Goal: Task Accomplishment & Management: Manage account settings

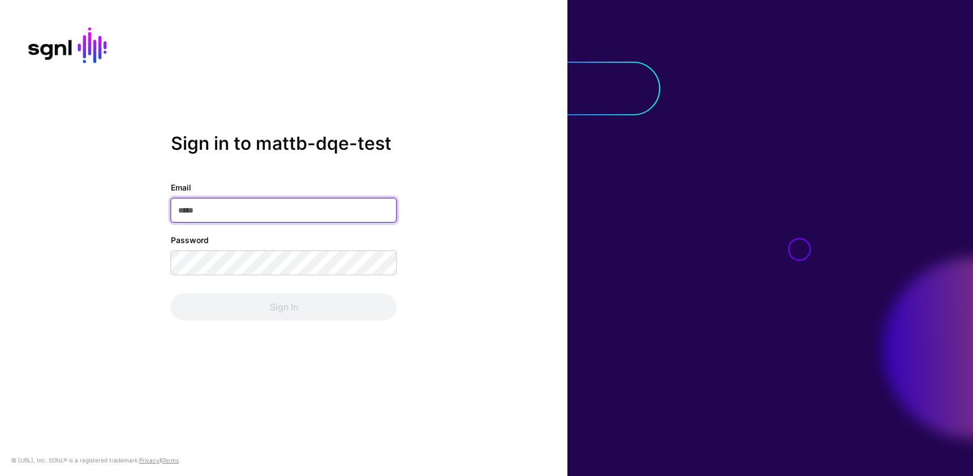
type input "**********"
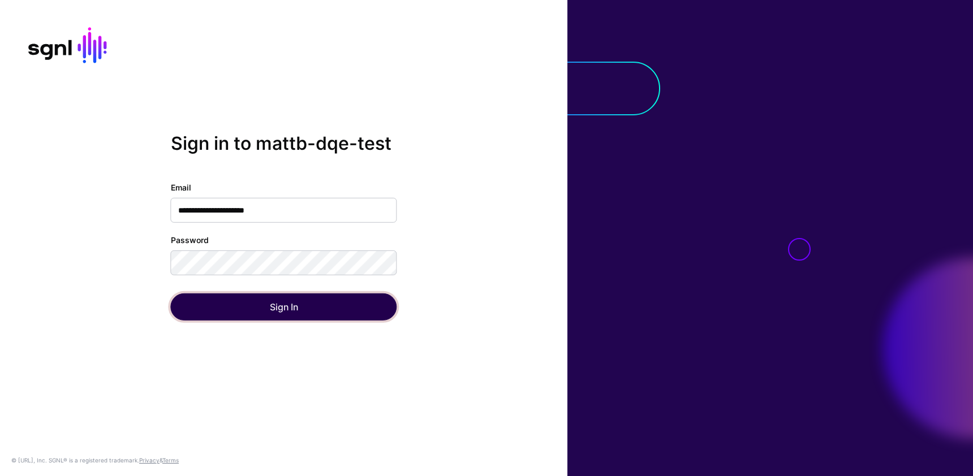
click at [268, 300] on button "Sign In" at bounding box center [284, 307] width 226 height 27
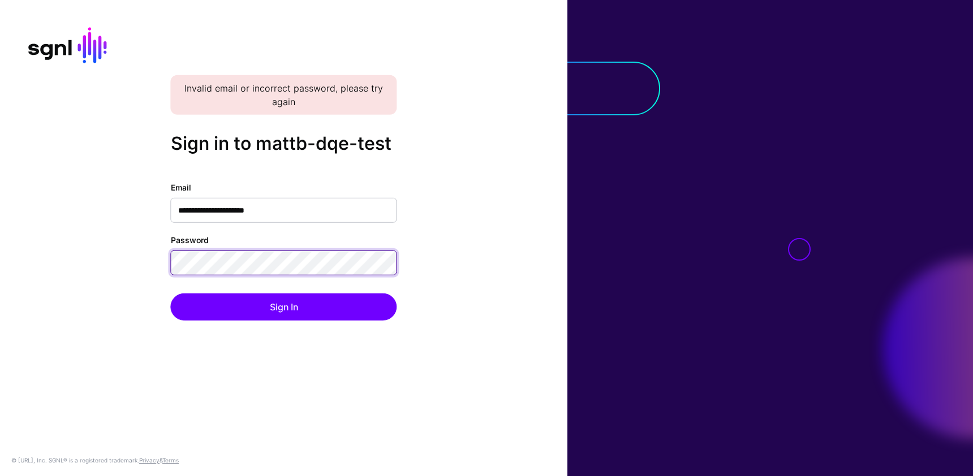
click at [171, 294] on button "Sign In" at bounding box center [284, 307] width 226 height 27
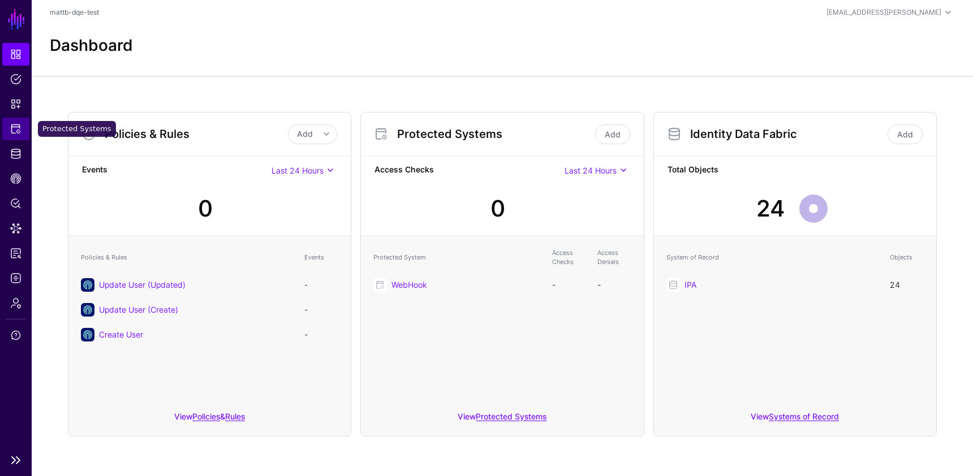
click at [16, 128] on span "Protected Systems" at bounding box center [15, 128] width 11 height 11
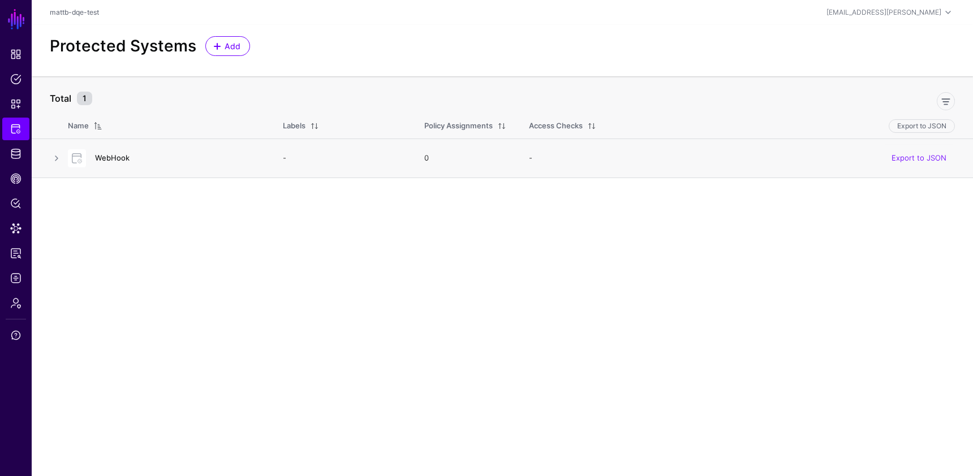
click at [109, 160] on link "WebHook" at bounding box center [112, 157] width 35 height 9
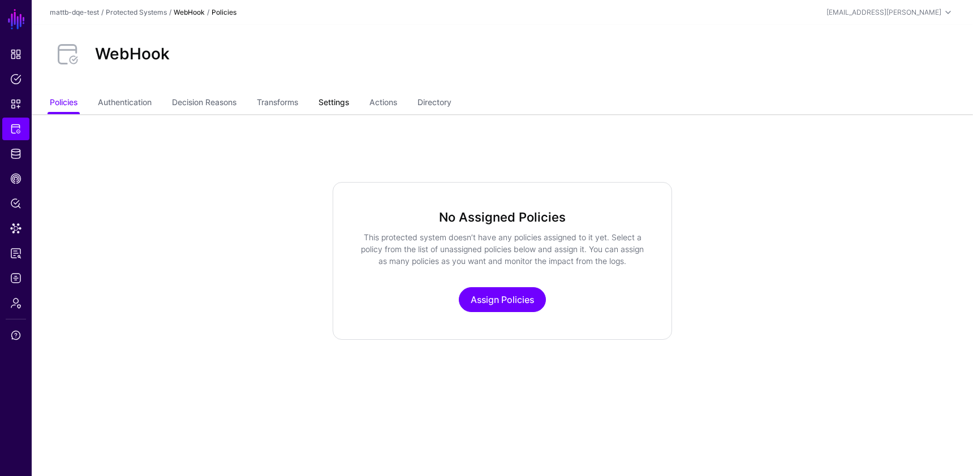
click at [345, 103] on link "Settings" at bounding box center [333, 103] width 31 height 21
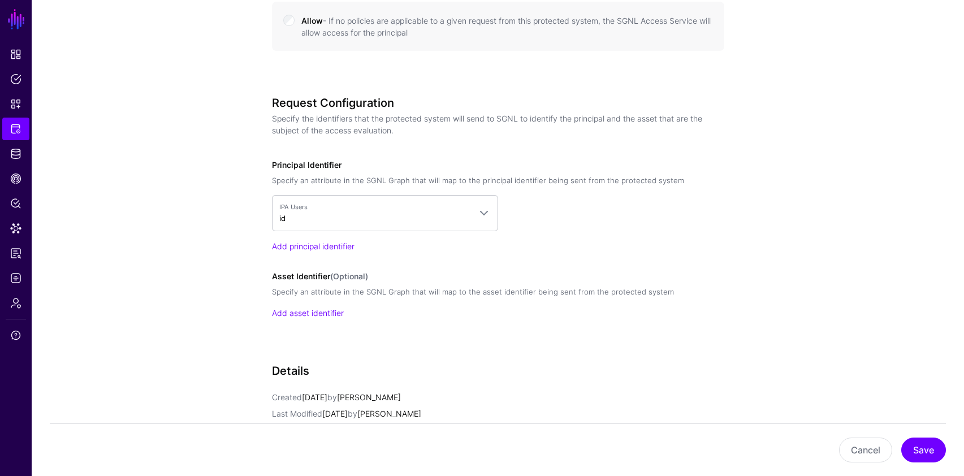
scroll to position [834, 0]
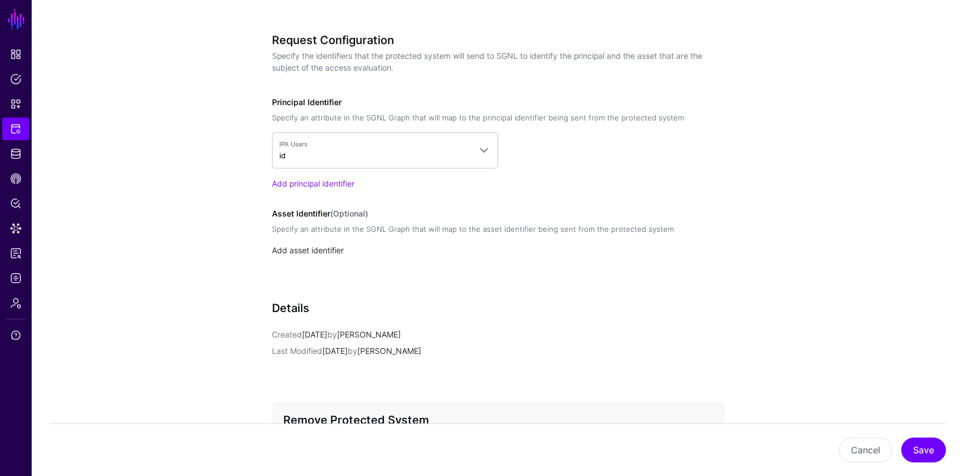
click at [318, 253] on link "Add asset identifier" at bounding box center [308, 251] width 72 height 10
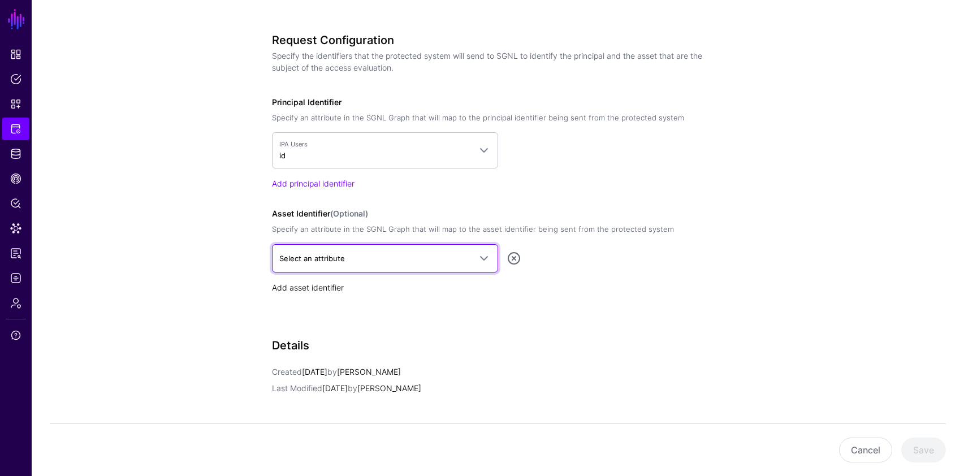
scroll to position [836, 0]
click at [318, 253] on span "Select an attribute" at bounding box center [312, 257] width 66 height 9
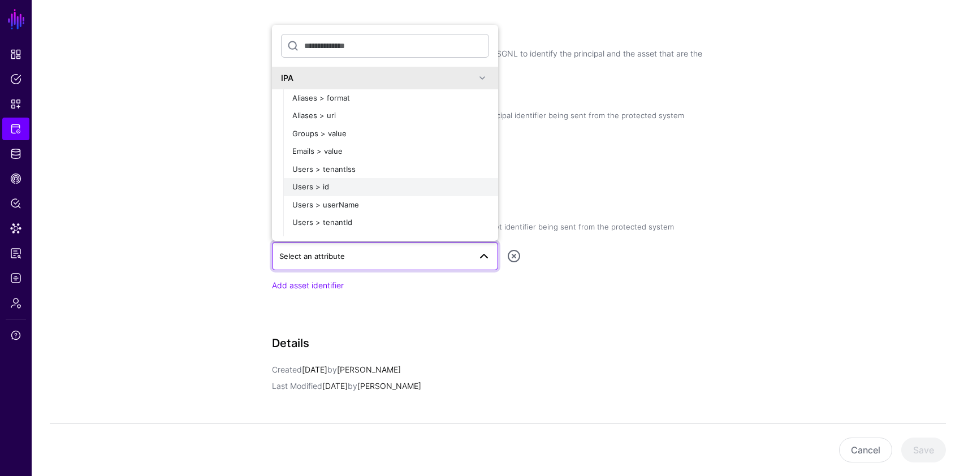
click at [324, 188] on span "Users > id" at bounding box center [310, 186] width 37 height 9
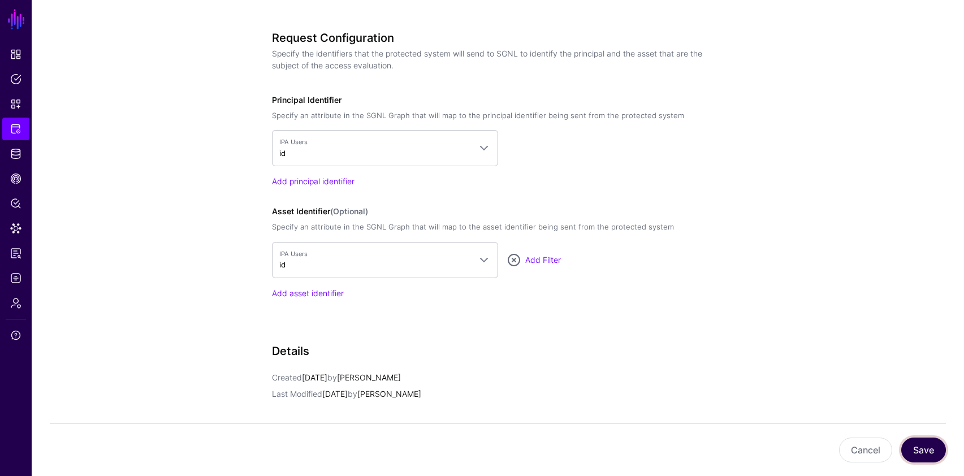
click at [914, 450] on button "Save" at bounding box center [924, 450] width 45 height 25
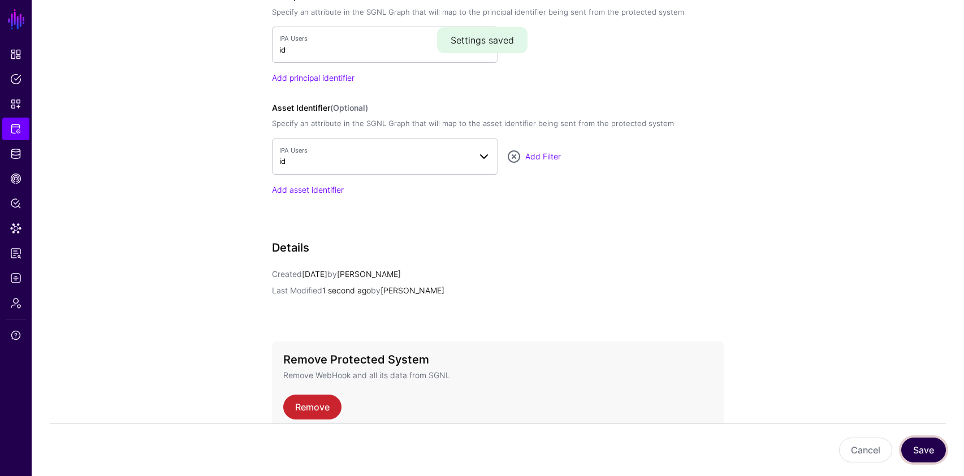
scroll to position [952, 0]
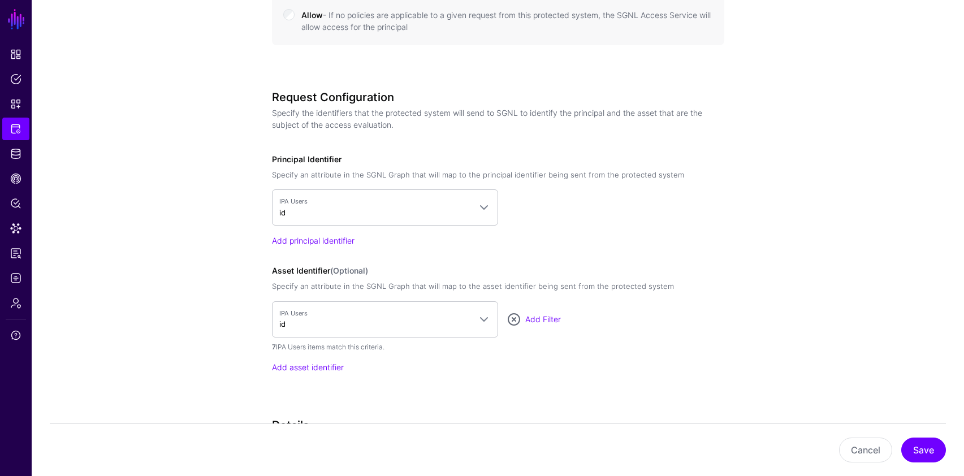
scroll to position [927, 0]
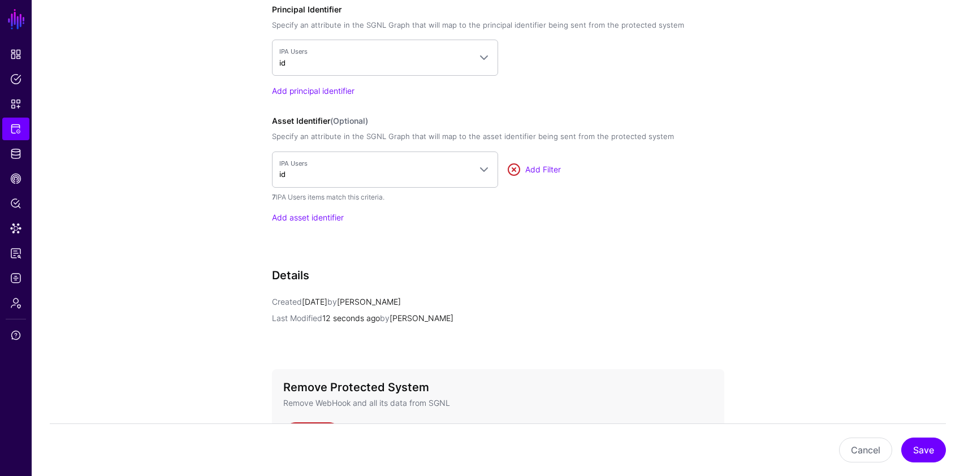
click at [513, 170] on link at bounding box center [514, 170] width 14 height 14
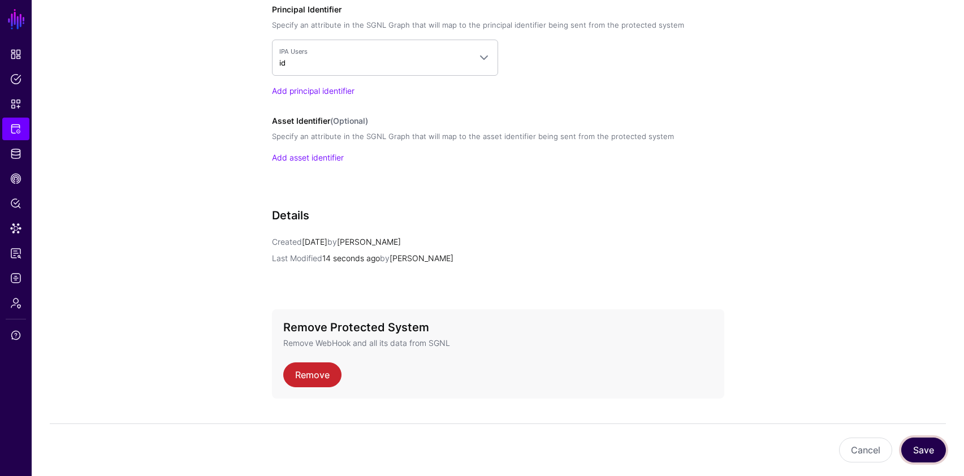
click at [916, 455] on button "Save" at bounding box center [924, 450] width 45 height 25
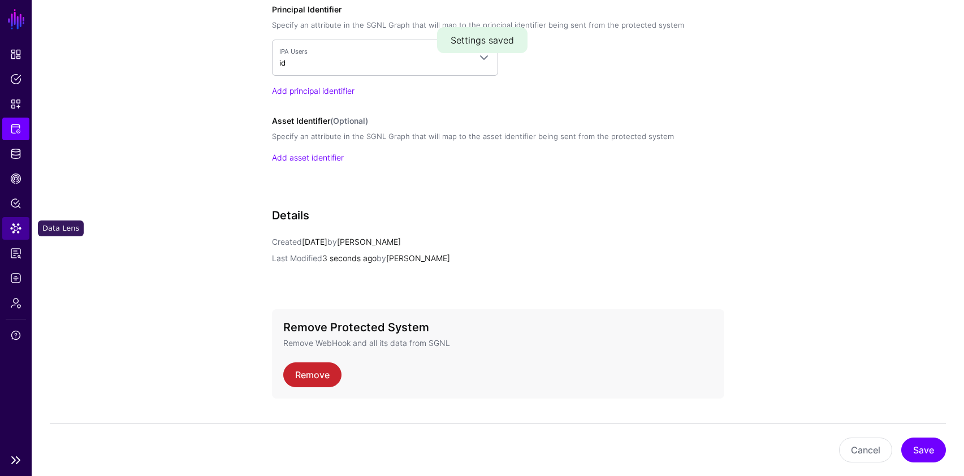
click at [20, 223] on span "Data Lens" at bounding box center [15, 228] width 11 height 11
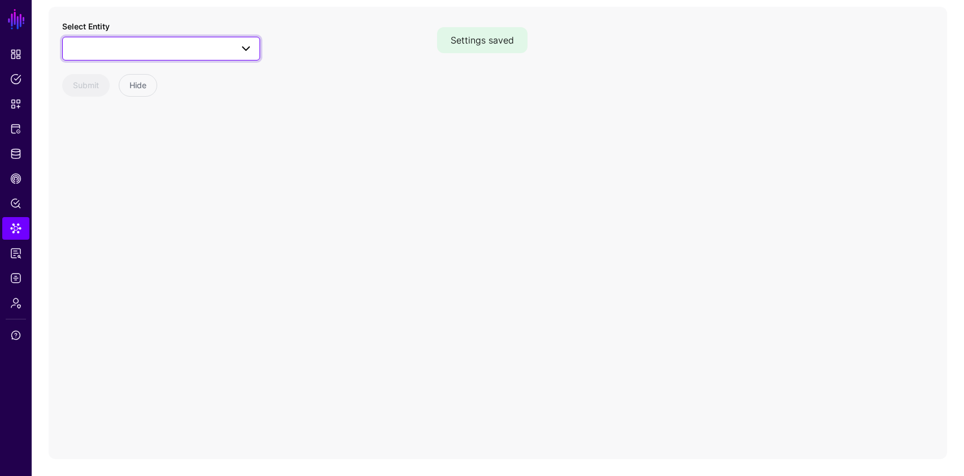
click at [213, 51] on span at bounding box center [161, 49] width 183 height 14
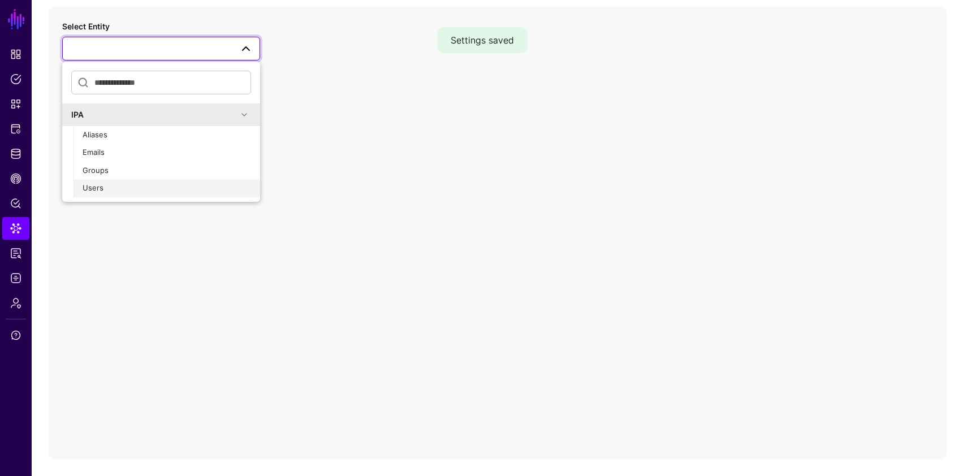
click at [119, 187] on div "Users" at bounding box center [167, 188] width 169 height 11
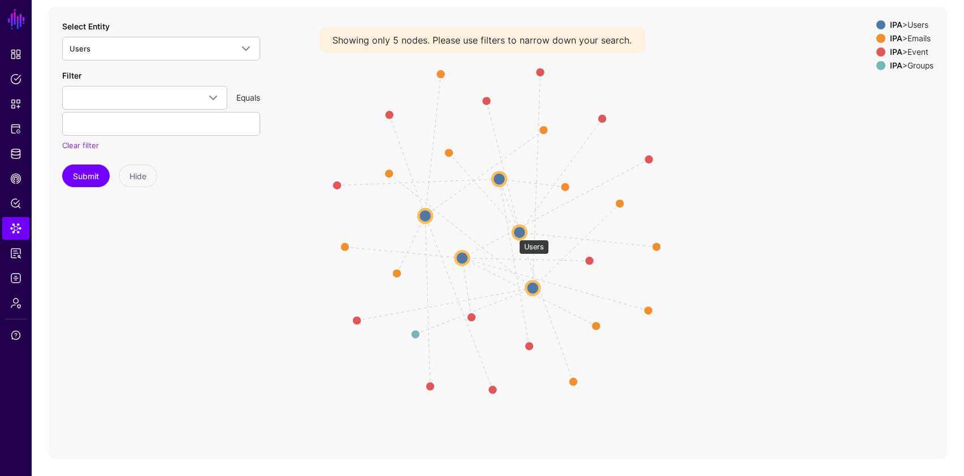
click at [514, 234] on circle at bounding box center [520, 233] width 14 height 14
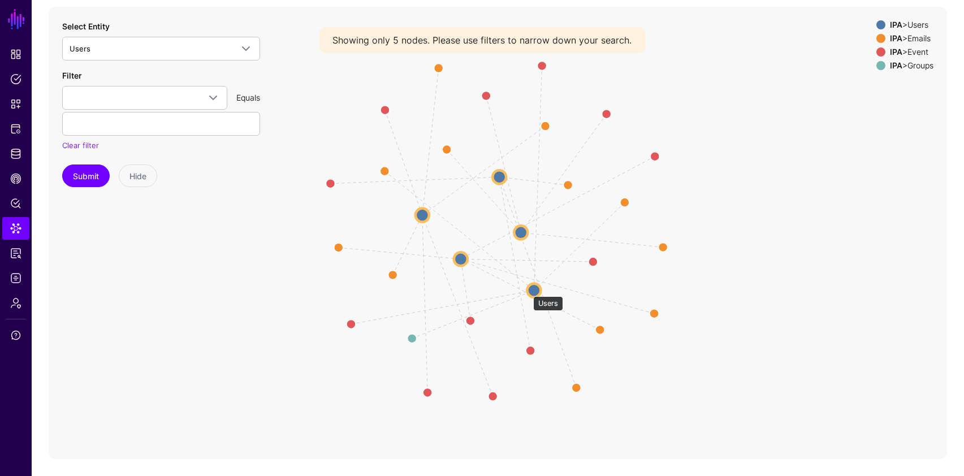
click at [528, 291] on circle at bounding box center [534, 290] width 14 height 14
